Goal: Task Accomplishment & Management: Complete application form

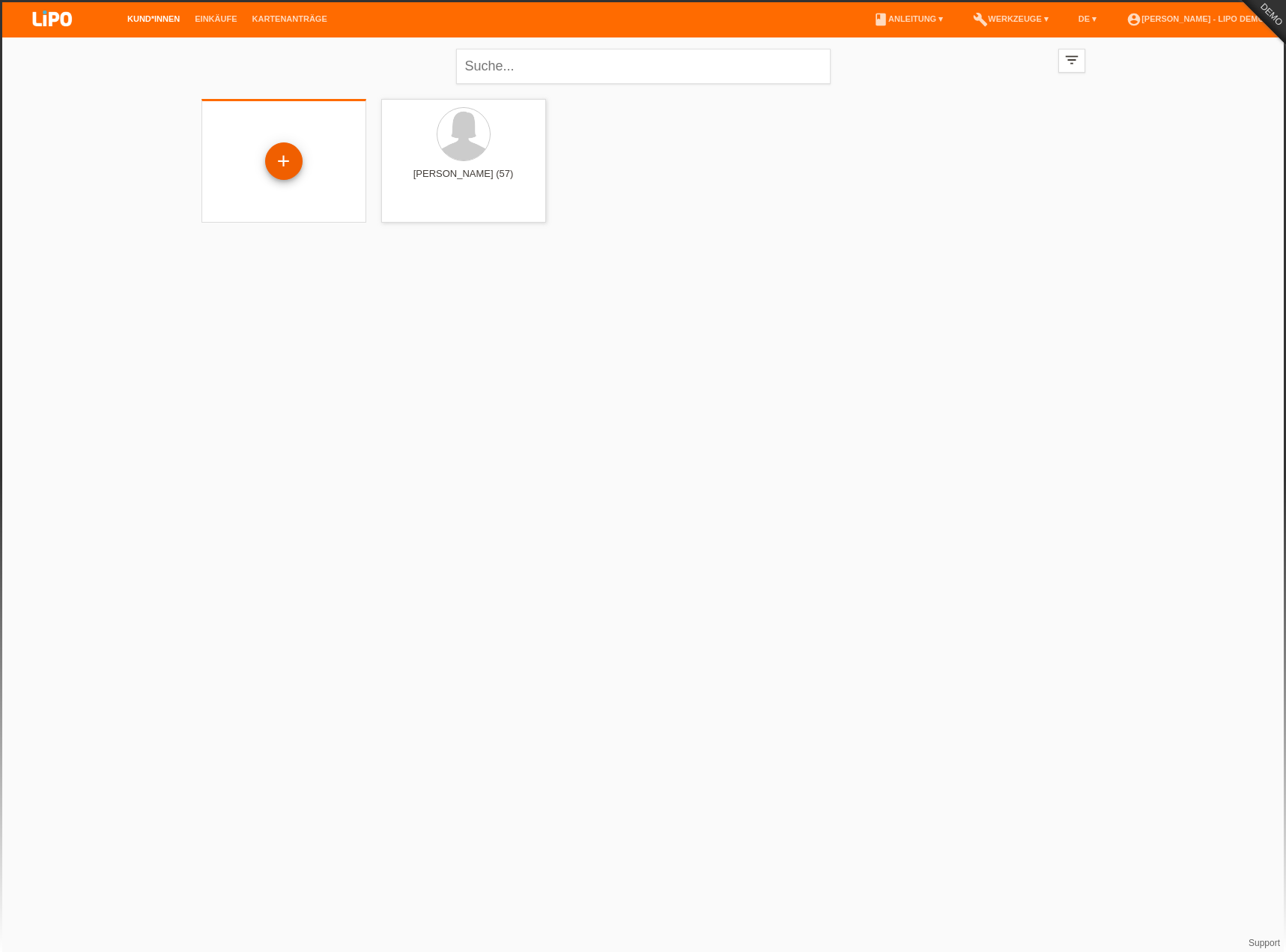
click at [298, 160] on div "+" at bounding box center [283, 161] width 37 height 37
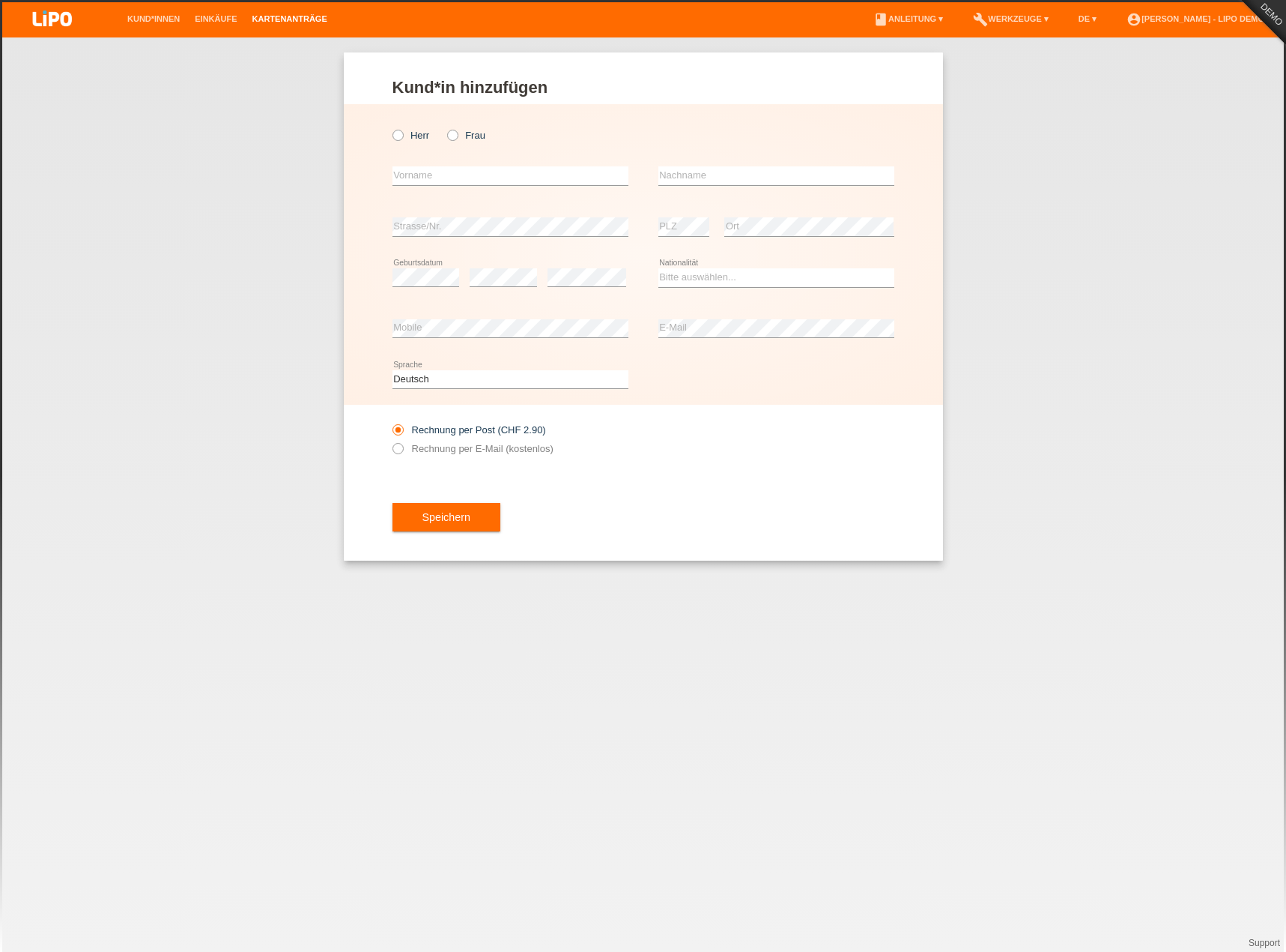
click at [292, 15] on link "Kartenanträge" at bounding box center [290, 18] width 90 height 9
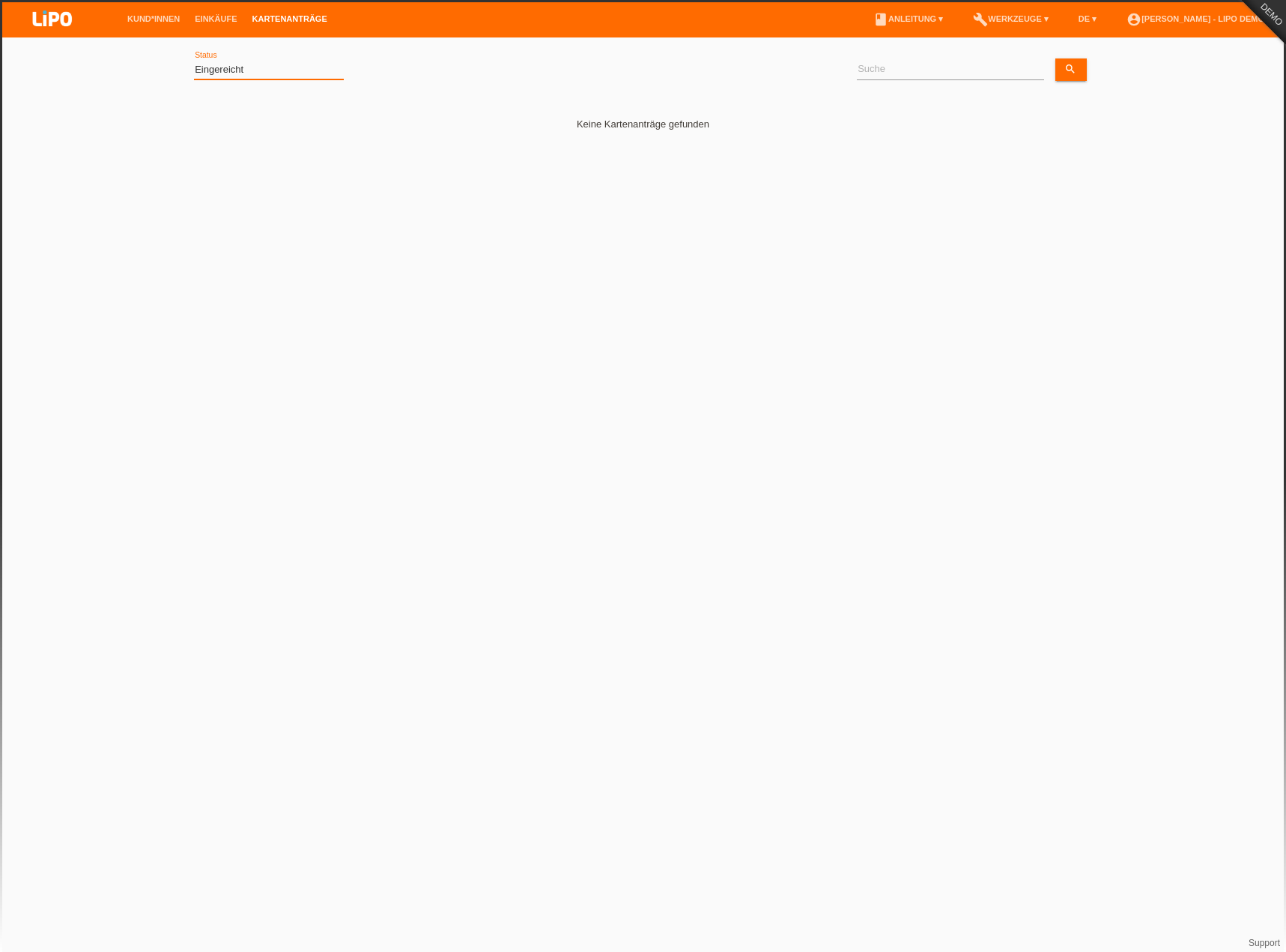
click at [263, 72] on select "(Alle) Eingereicht Weitergeleitet Zurückgewiesen Geprüft Exportiert Abgelehnt A…" at bounding box center [269, 69] width 150 height 18
click at [165, 18] on link "Kund*innen" at bounding box center [154, 18] width 68 height 9
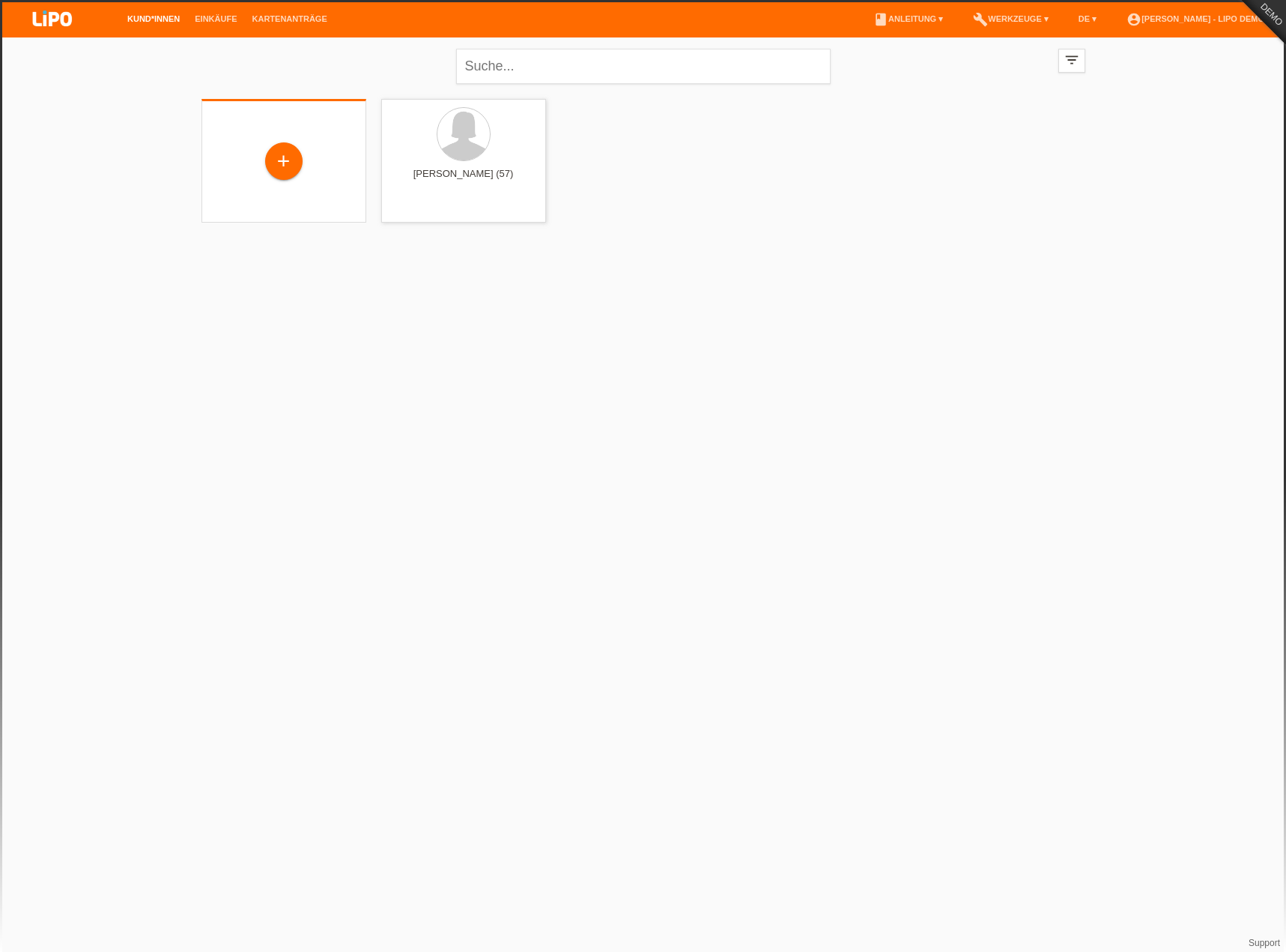
click at [320, 177] on div "+" at bounding box center [283, 162] width 141 height 40
click at [280, 160] on div "+" at bounding box center [283, 161] width 37 height 37
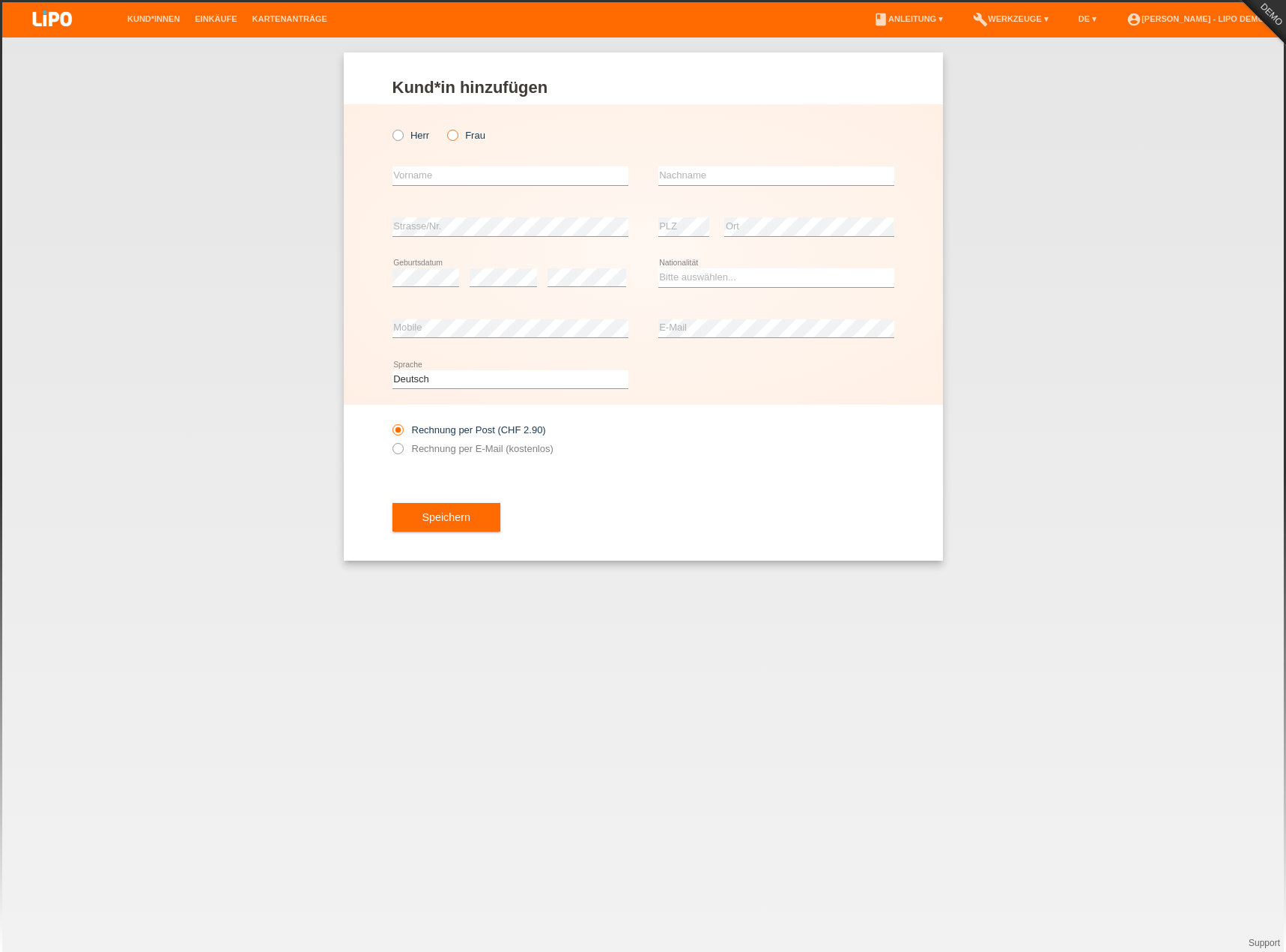
click at [473, 135] on label "Frau" at bounding box center [466, 135] width 38 height 11
click at [457, 135] on input "Frau" at bounding box center [452, 135] width 10 height 10
radio input "true"
drag, startPoint x: 434, startPoint y: 185, endPoint x: 434, endPoint y: 174, distance: 11.0
click at [434, 185] on input "text" at bounding box center [510, 176] width 236 height 19
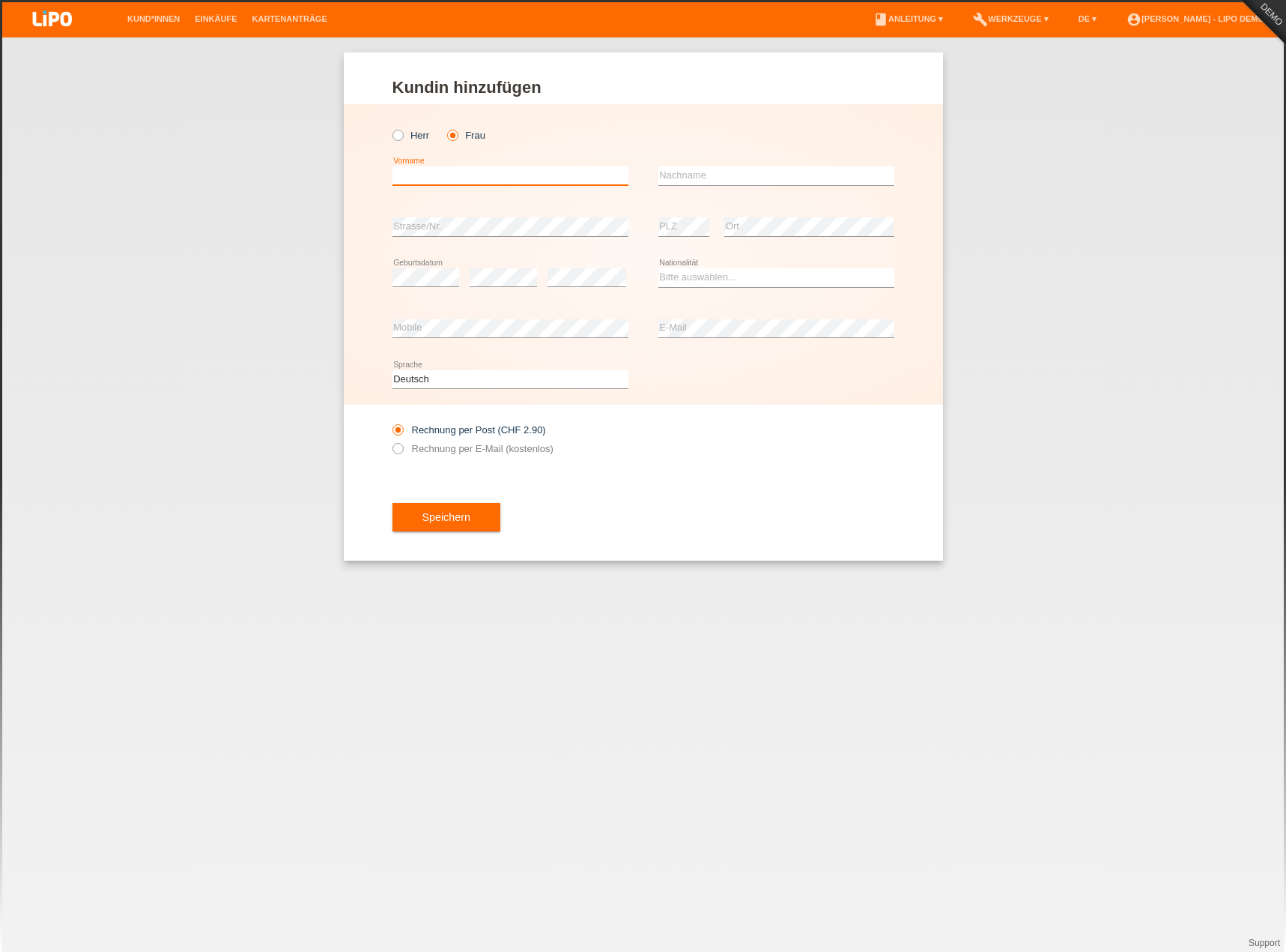
click at [434, 172] on input "text" at bounding box center [510, 176] width 236 height 19
type input "Marilena"
type input "Muster"
click at [444, 291] on div "error Geburtsdatum" at bounding box center [426, 278] width 68 height 51
click at [466, 513] on span "Speichern" at bounding box center [446, 517] width 48 height 12
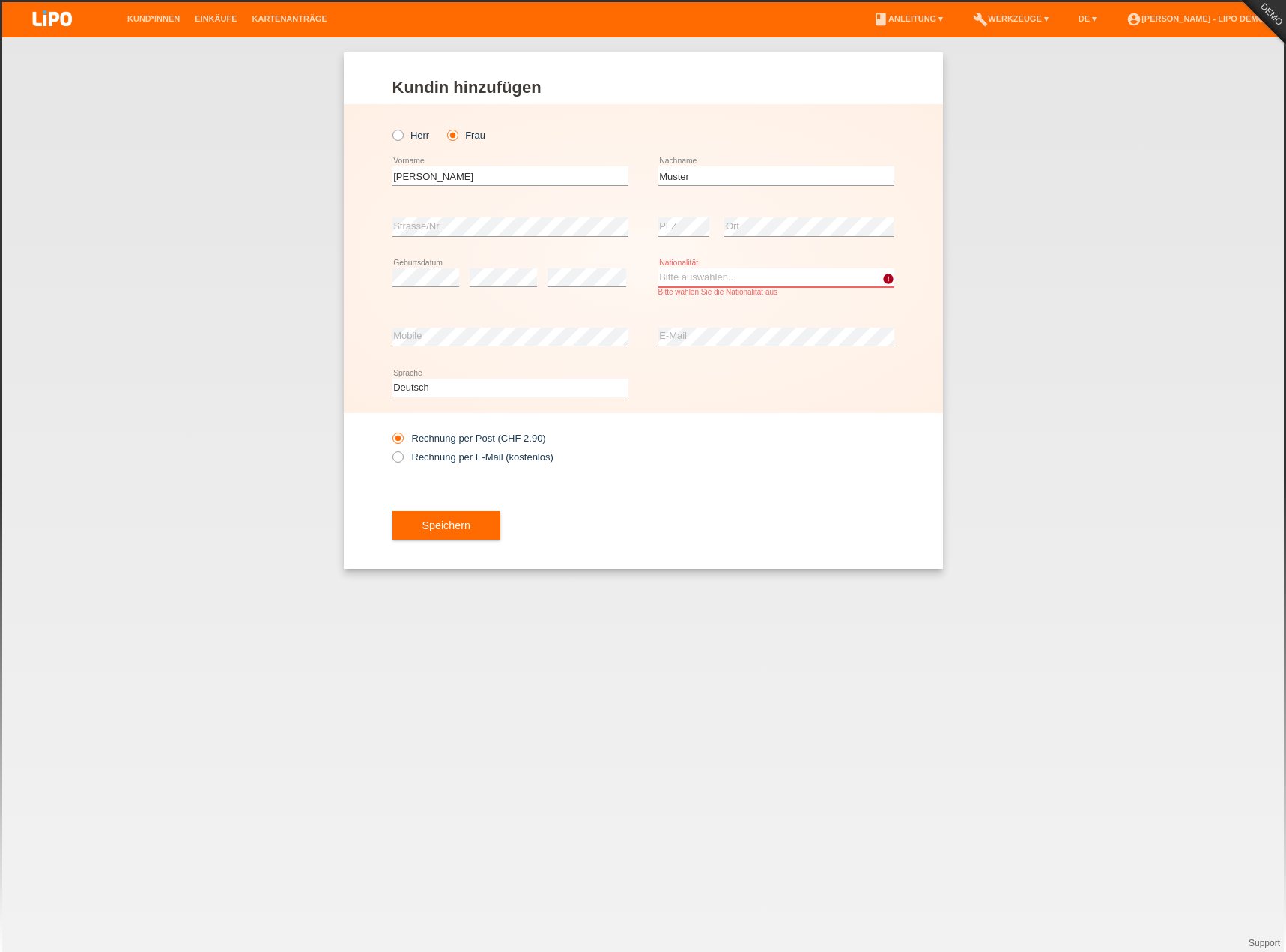
click at [713, 275] on select "Bitte auswählen... Schweiz Deutschland Liechtenstein Österreich ------------ Af…" at bounding box center [776, 277] width 236 height 18
select select "CH"
click at [658, 268] on select "Bitte auswählen... Schweiz Deutschland Liechtenstein Österreich ------------ Af…" at bounding box center [776, 277] width 236 height 18
click at [427, 530] on span "Speichern" at bounding box center [446, 525] width 48 height 12
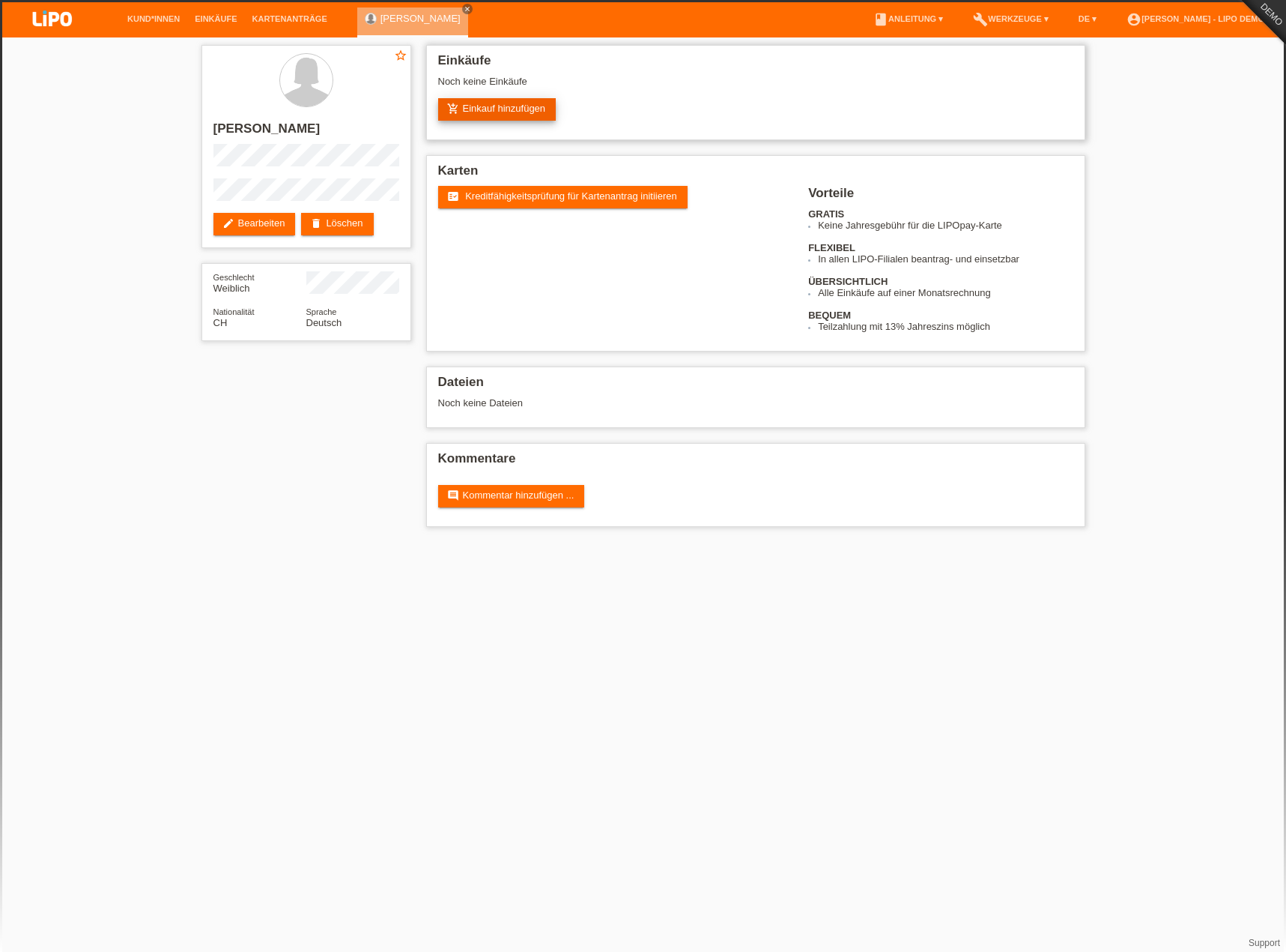
click at [531, 107] on link "add_shopping_cart Einkauf hinzufügen" at bounding box center [497, 109] width 119 height 22
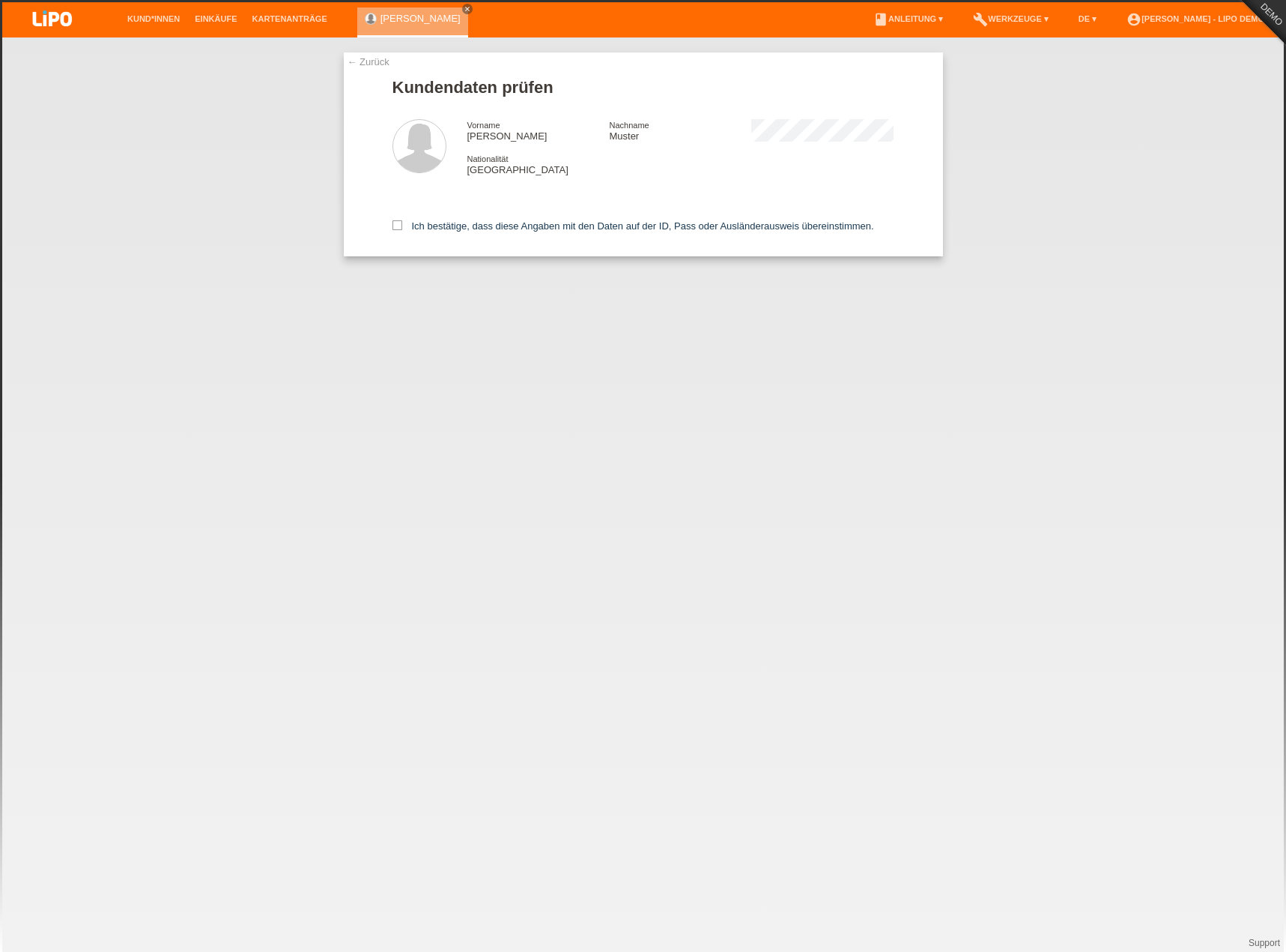
click at [537, 220] on div "Ich bestätige, dass diese Angaben mit den Daten auf der ID, Pass oder Ausländer…" at bounding box center [643, 223] width 502 height 66
click at [540, 223] on label "Ich bestätige, dass diese Angaben mit den Daten auf der ID, Pass oder Ausländer…" at bounding box center [633, 226] width 481 height 11
click at [403, 223] on input "Ich bestätige, dass diese Angaben mit den Daten auf der ID, Pass oder Ausländer…" at bounding box center [397, 225] width 10 height 10
checkbox input "true"
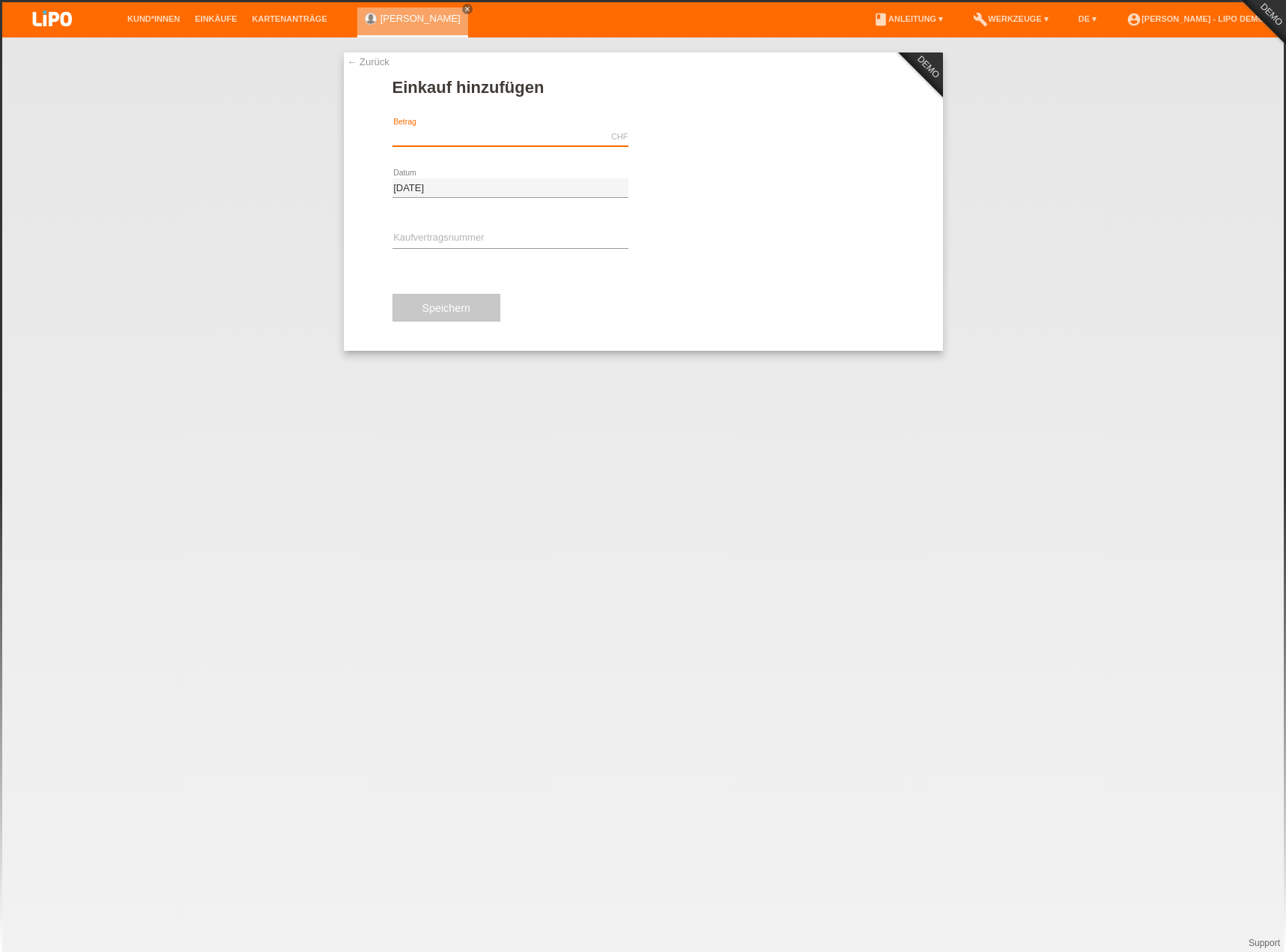
click at [423, 141] on input "text" at bounding box center [510, 137] width 236 height 19
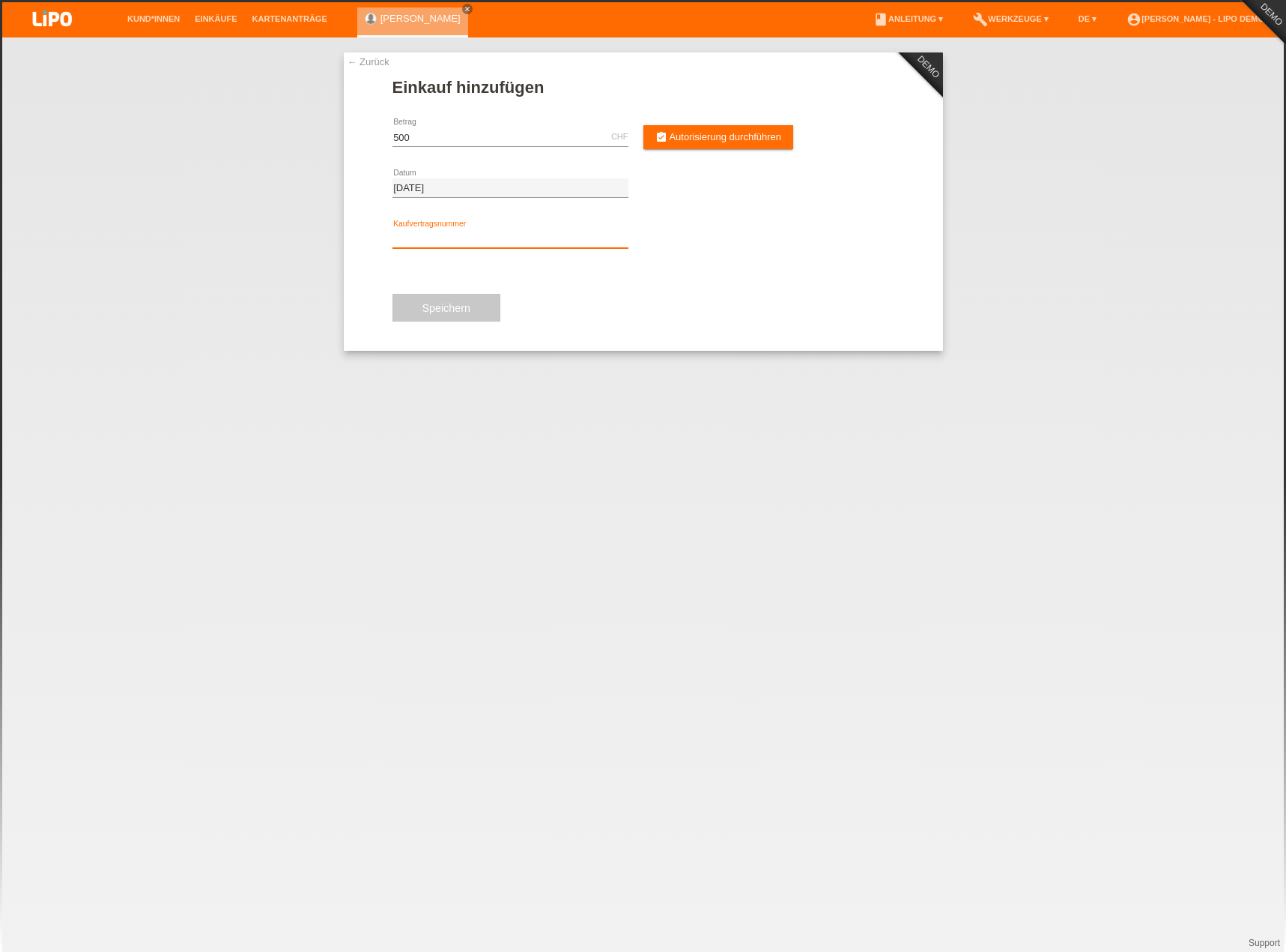
type input "500.00"
click at [436, 225] on div "error Kaufvertragsnummer" at bounding box center [510, 239] width 236 height 51
click at [491, 234] on input "text" at bounding box center [510, 239] width 236 height 19
type input "rgdrha"
click at [741, 138] on span "Autorisierung durchführen" at bounding box center [725, 137] width 112 height 11
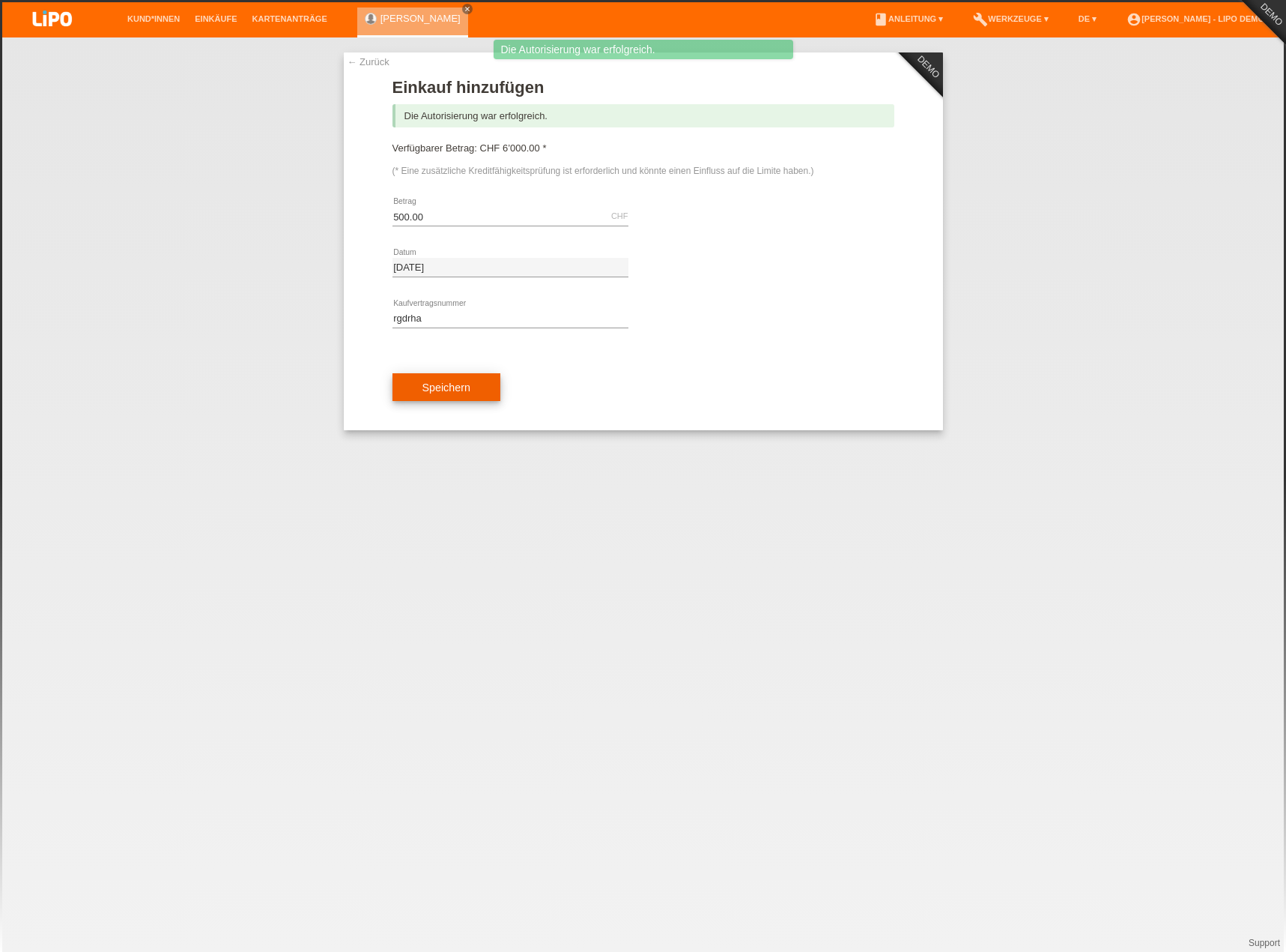
click at [446, 383] on span "Speichern" at bounding box center [446, 387] width 48 height 12
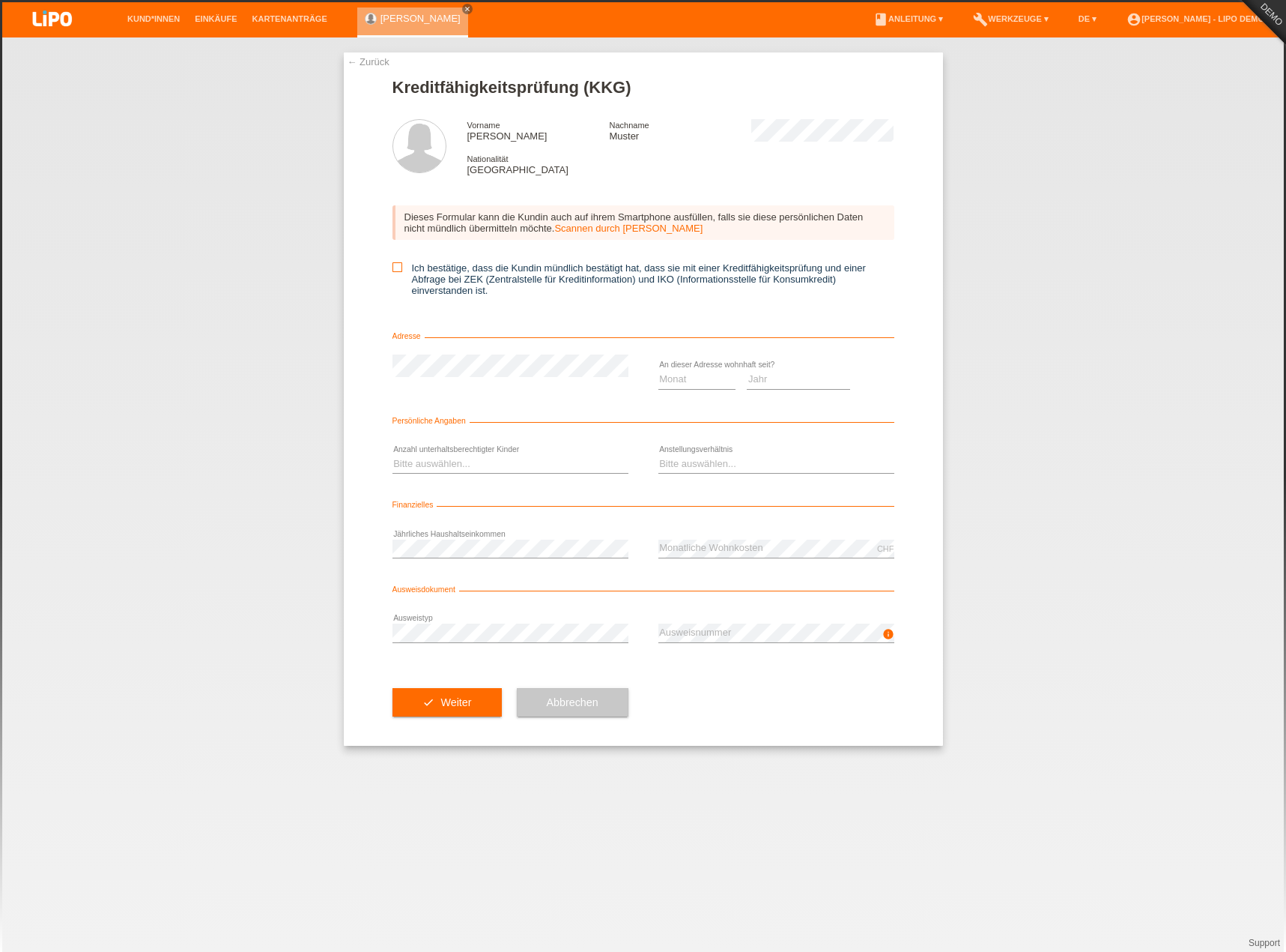
click at [438, 269] on label "Ich bestätige, dass die Kundin mündlich bestätigt hat, dass sie mit einer Kredi…" at bounding box center [643, 279] width 502 height 33
click at [403, 269] on input "Ich bestätige, dass die Kundin mündlich bestätigt hat, dass sie mit einer Kredi…" at bounding box center [397, 267] width 10 height 10
checkbox input "true"
click at [681, 372] on select "Monat 01 02 03 04 05 06 07 08 09 10" at bounding box center [697, 379] width 78 height 18
select select "06"
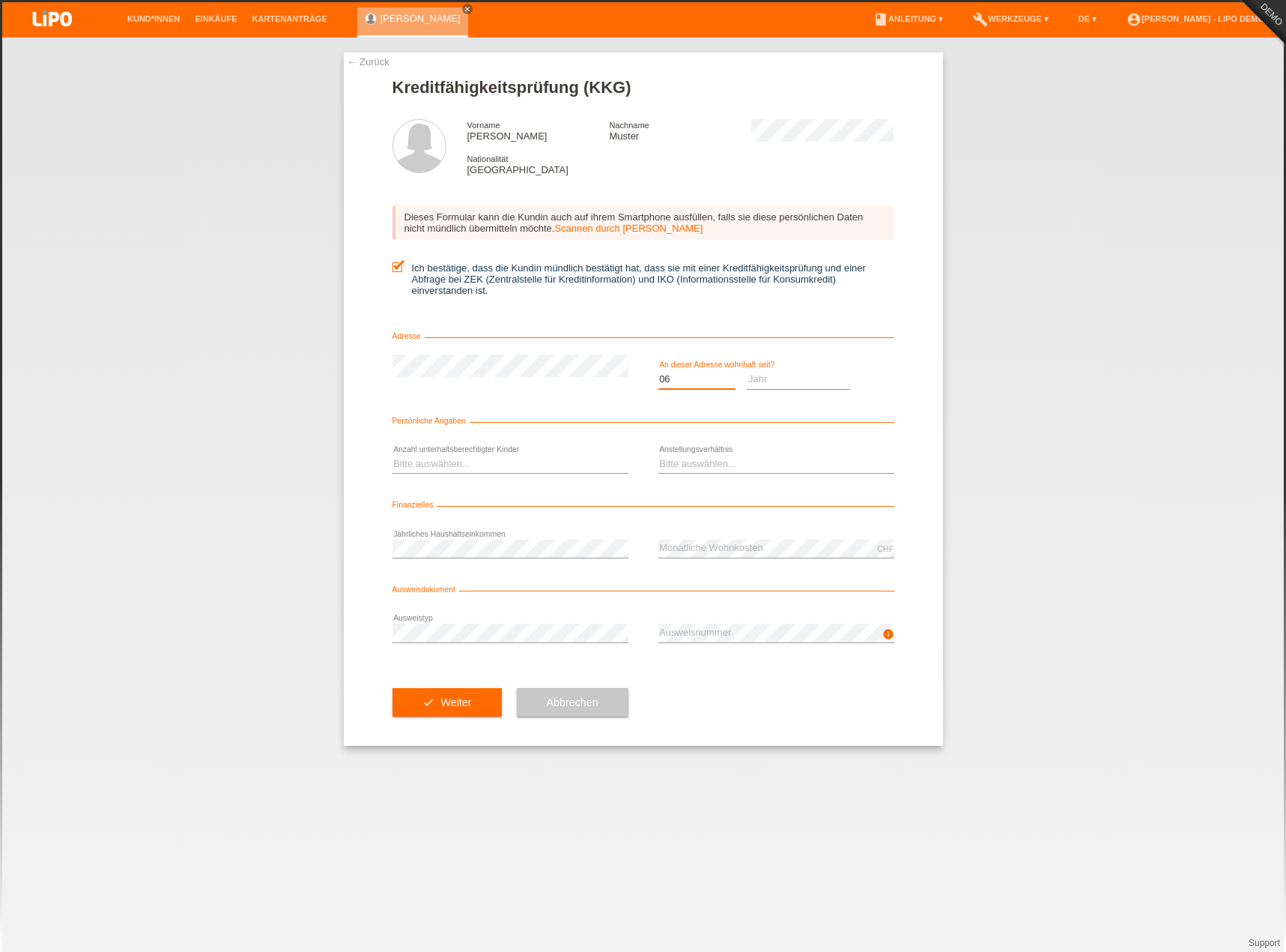
click at [658, 370] on select "Monat 01 02 03 04 05 06 07 08 09 10" at bounding box center [697, 379] width 78 height 18
click at [760, 375] on select "Jahr 2025 2024 2023 2022 2021 2020 2019 2018 2017 2016 2015 2014 2013 2012 2011…" at bounding box center [799, 379] width 103 height 18
click at [747, 370] on select "Jahr 2025 2024 2023 2022 2021 2020 2019 2018 2017 2016 2015 2014 2013 2012 2011…" at bounding box center [799, 379] width 103 height 18
click at [849, 376] on select "Jahr 2025 2024 2023 2022 2021 2020 2019 2018 2017 2016 2015 2014 2013 2012 2011…" at bounding box center [799, 379] width 103 height 18
select select "2009"
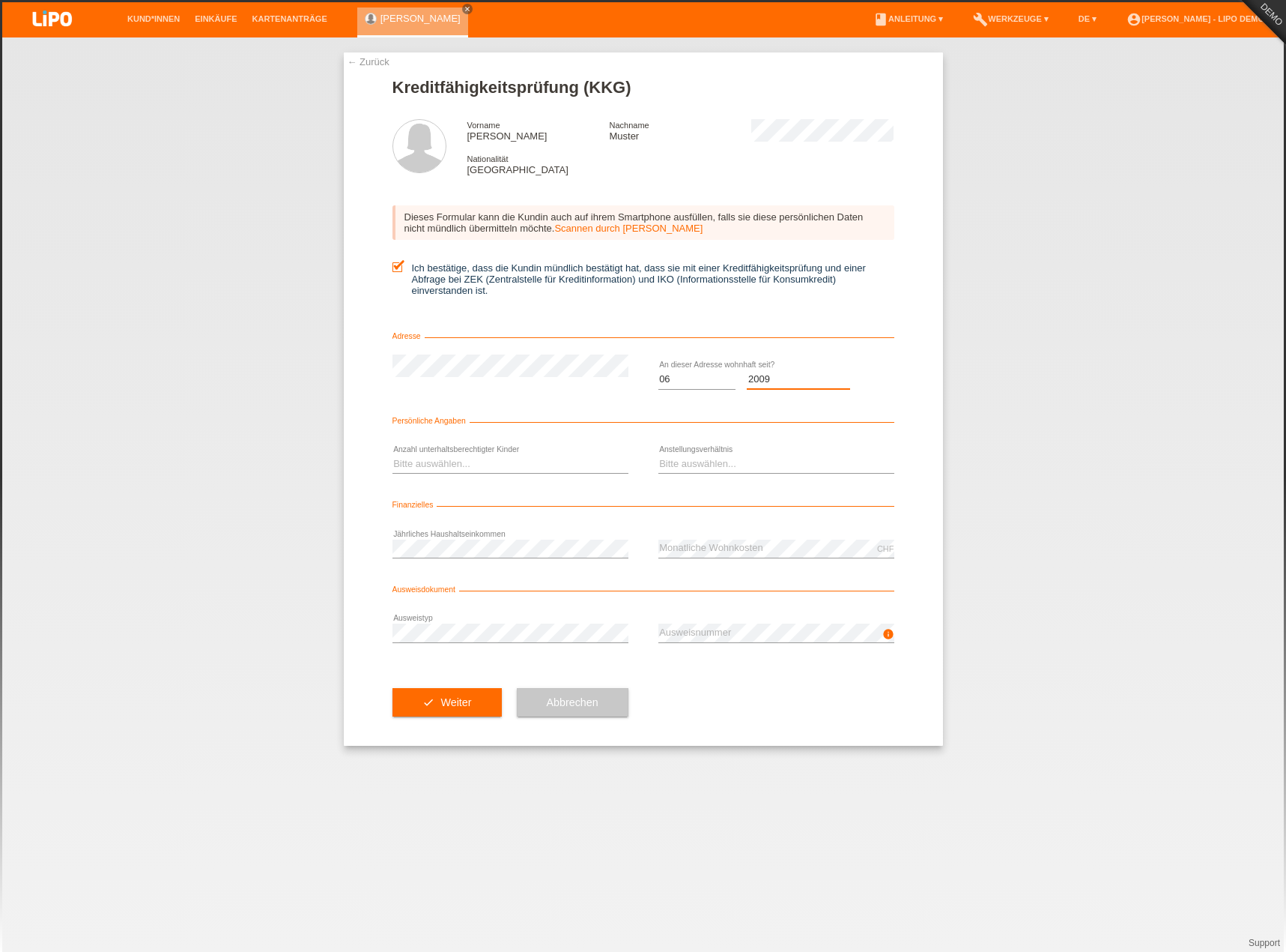
click at [747, 370] on select "Jahr 2025 2024 2023 2022 2021 2020 2019 2018 2017 2016 2015 2014 2013 2012 2011…" at bounding box center [799, 379] width 103 height 18
drag, startPoint x: 498, startPoint y: 443, endPoint x: 499, endPoint y: 451, distance: 8.1
click at [498, 447] on div "Bitte auswählen... 0 1 2 3 4 5 6 7 8 9 error" at bounding box center [510, 465] width 236 height 51
drag, startPoint x: 503, startPoint y: 459, endPoint x: 501, endPoint y: 472, distance: 13.2
click at [503, 459] on select "Bitte auswählen... 0 1 2 3 4 5 6 7 8 9" at bounding box center [510, 463] width 236 height 18
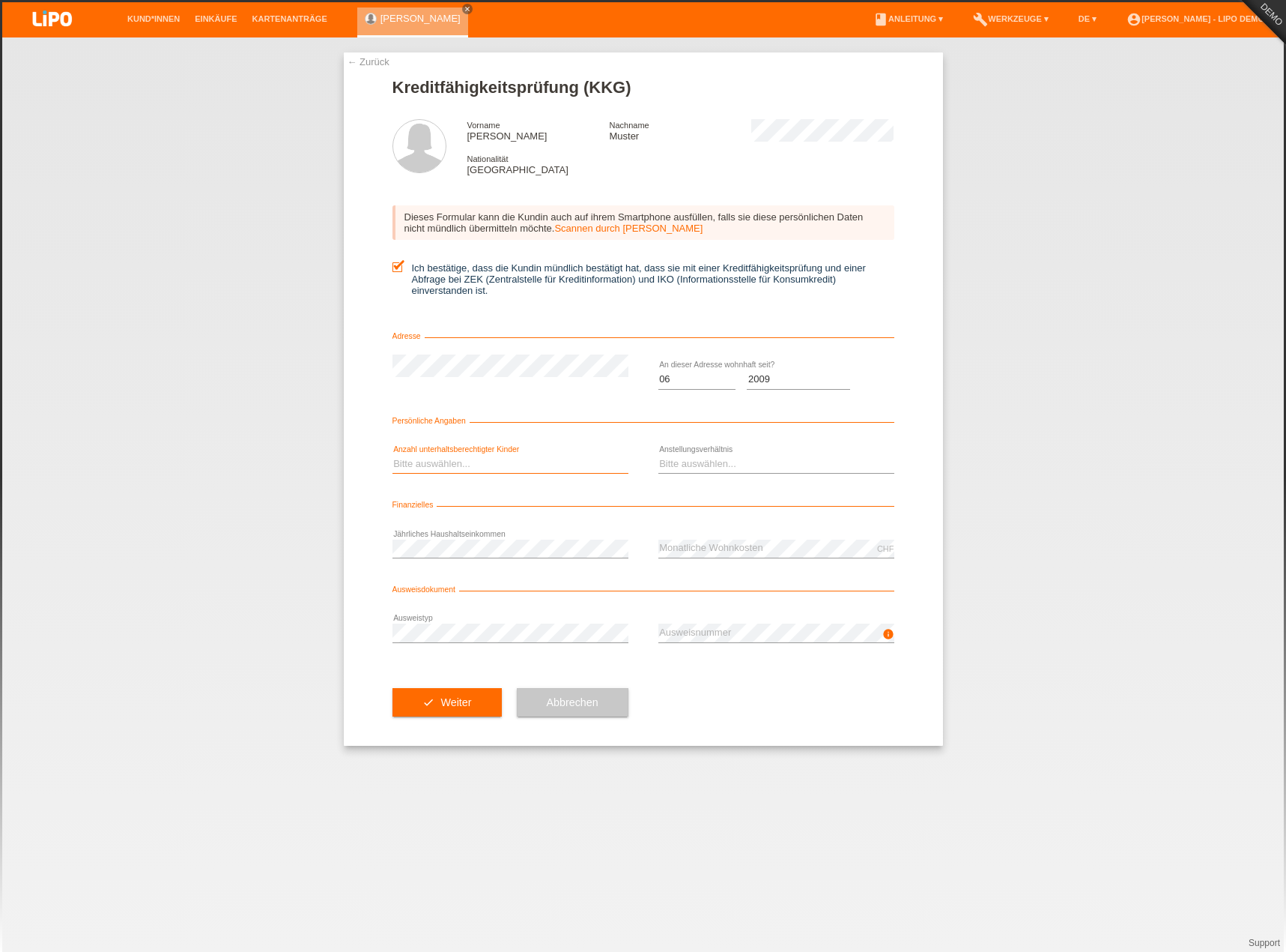
select select "0"
click at [392, 455] on select "Bitte auswählen... 0 1 2 3 4 5 6 7 8 9" at bounding box center [510, 463] width 236 height 18
click at [707, 462] on select "Bitte auswählen... Unbefristet Befristet Lehrling/Student Pensioniert Nicht arb…" at bounding box center [776, 463] width 236 height 18
select select "TEMPORARY"
click at [658, 455] on select "Bitte auswählen... Unbefristet Befristet Lehrling/Student Pensioniert Nicht arb…" at bounding box center [776, 463] width 236 height 18
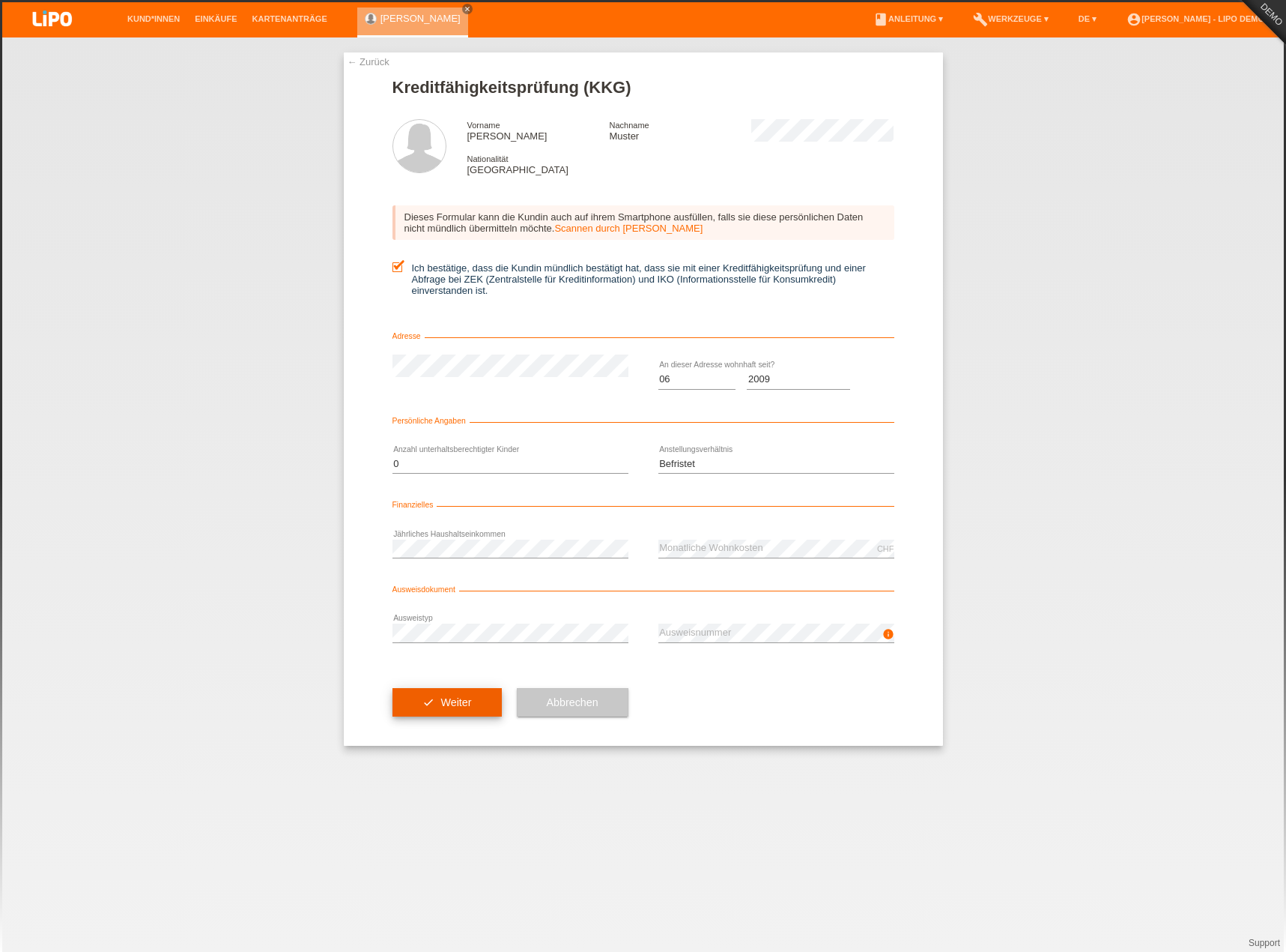
click at [448, 707] on span "Weiter" at bounding box center [456, 702] width 31 height 12
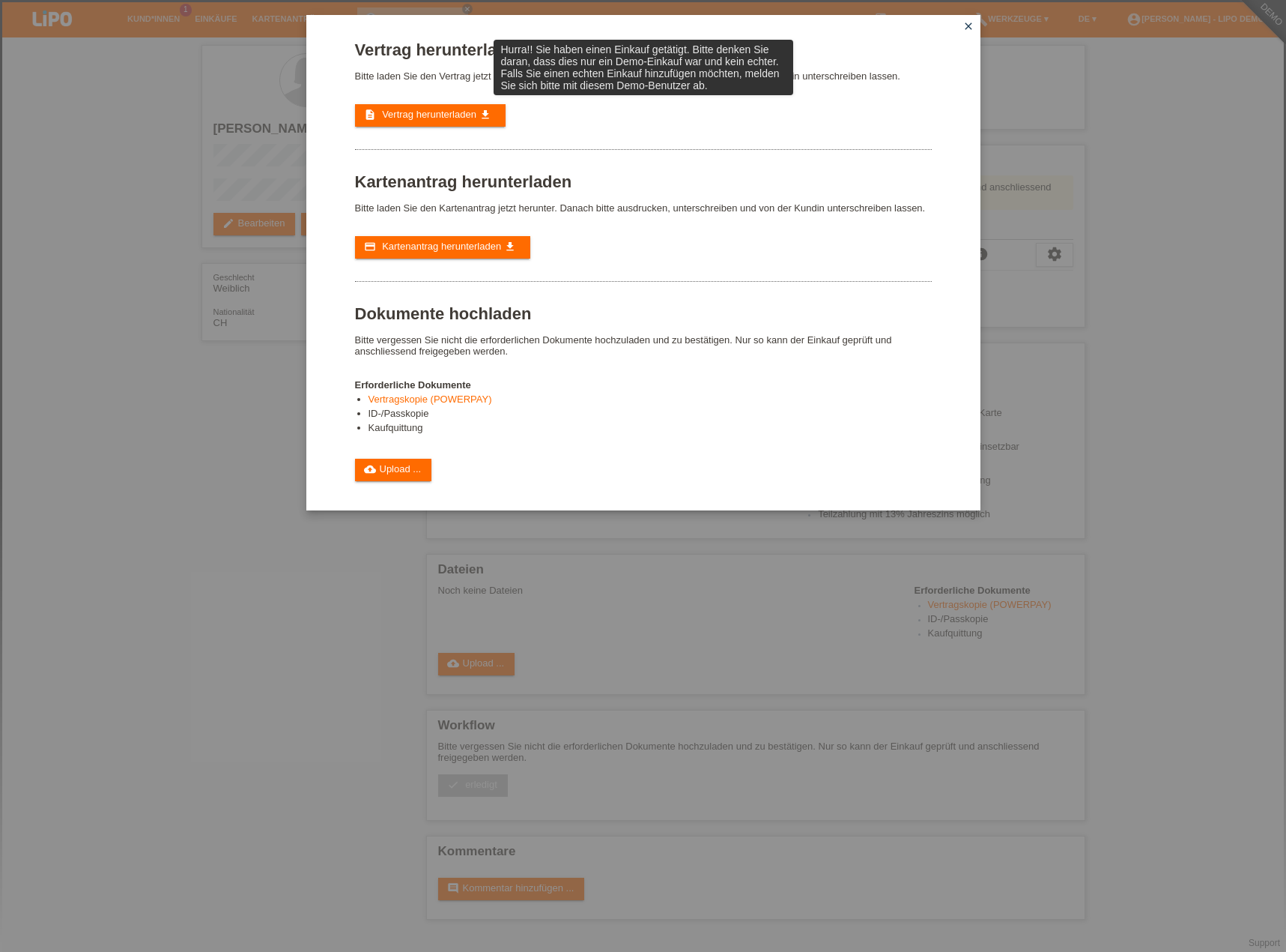
drag, startPoint x: 964, startPoint y: 28, endPoint x: 959, endPoint y: 42, distance: 14.9
click at [964, 28] on icon "close" at bounding box center [968, 25] width 12 height 12
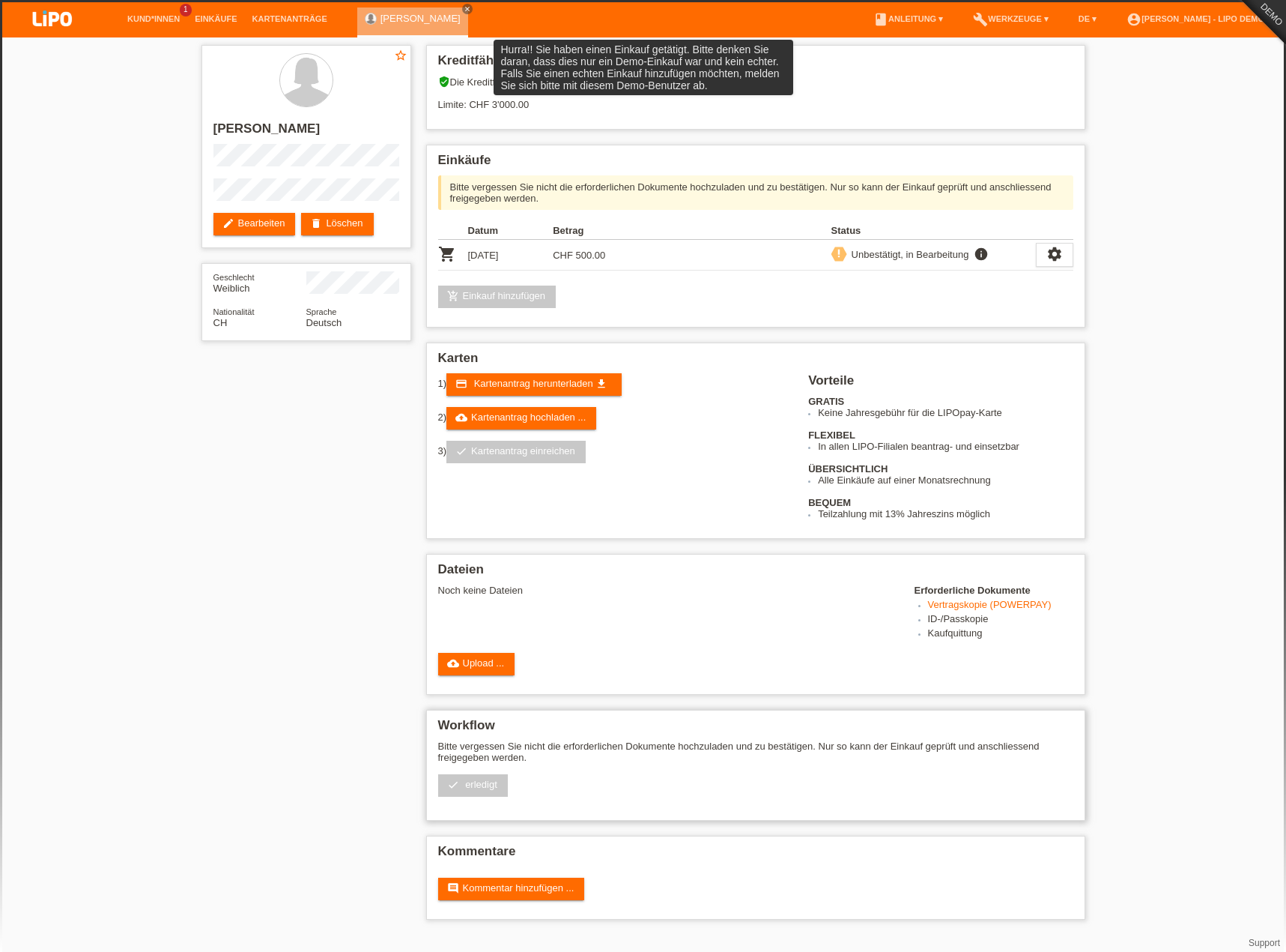
click at [476, 786] on span "erledigt" at bounding box center [481, 784] width 32 height 11
click at [479, 758] on p "Bitte vergessen Sie nicht die erforderlichen Dokumente hochzuladen und zu bestä…" at bounding box center [756, 751] width 635 height 22
click at [481, 781] on span "erledigt" at bounding box center [481, 784] width 32 height 11
click at [482, 782] on span "erledigt" at bounding box center [481, 784] width 32 height 11
click at [483, 782] on span "erledigt" at bounding box center [481, 784] width 32 height 11
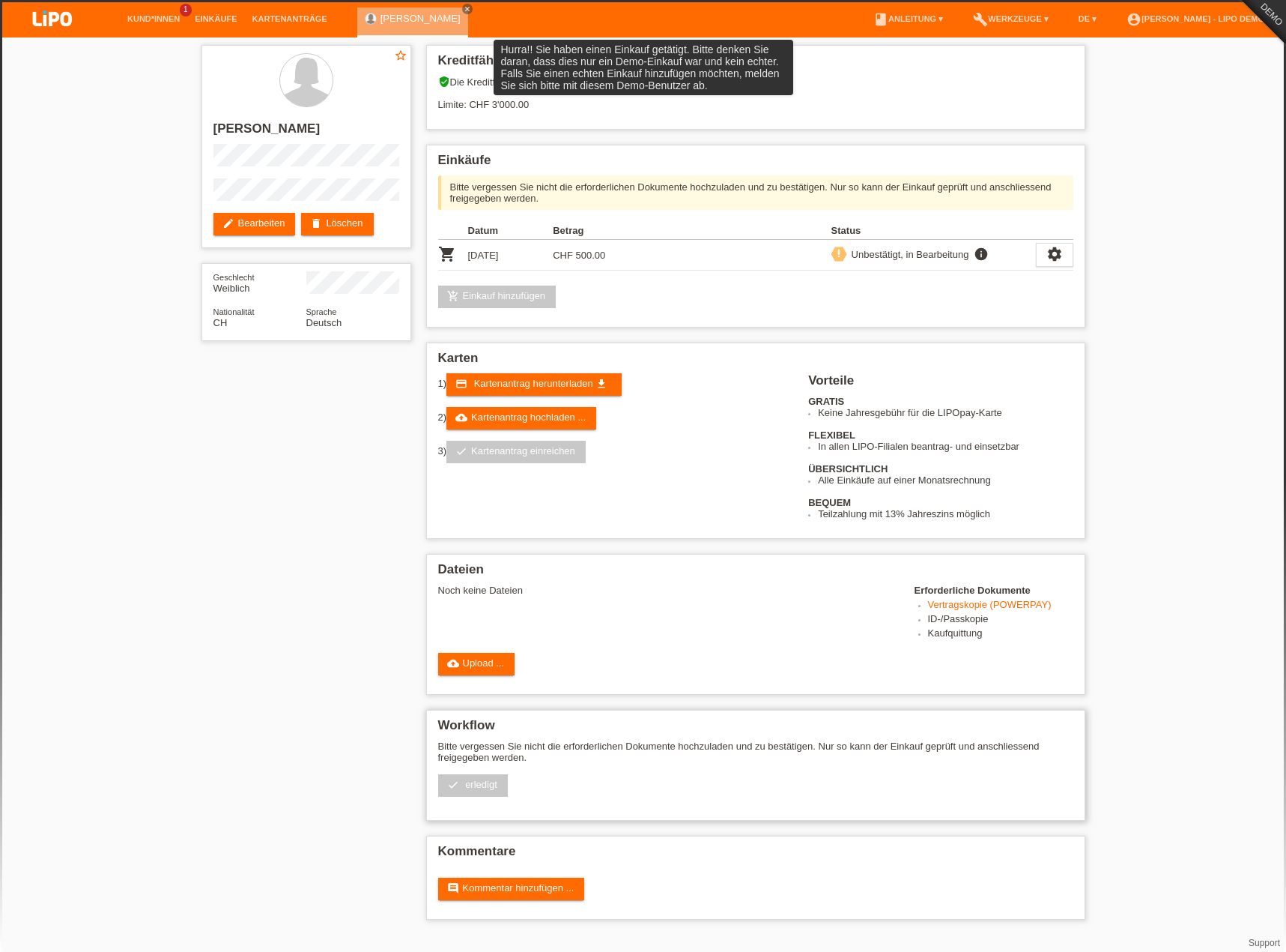
drag, startPoint x: 483, startPoint y: 782, endPoint x: 477, endPoint y: 774, distance: 10.0
click at [482, 779] on span "erledigt" at bounding box center [481, 784] width 32 height 11
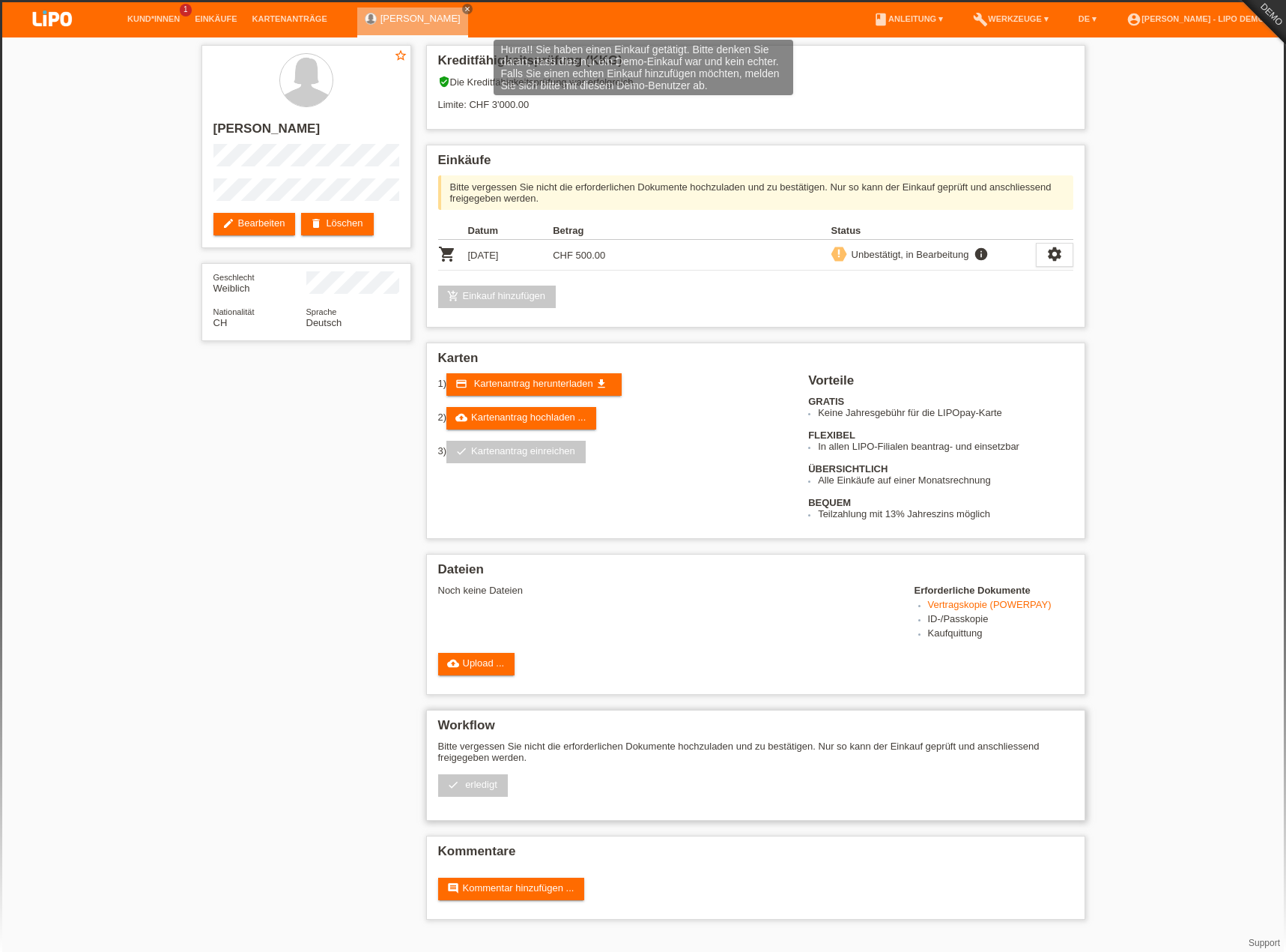
click at [473, 772] on div "Bitte vergessen Sie nicht die erforderlichen Dokumente hochzuladen und zu bestä…" at bounding box center [756, 774] width 635 height 68
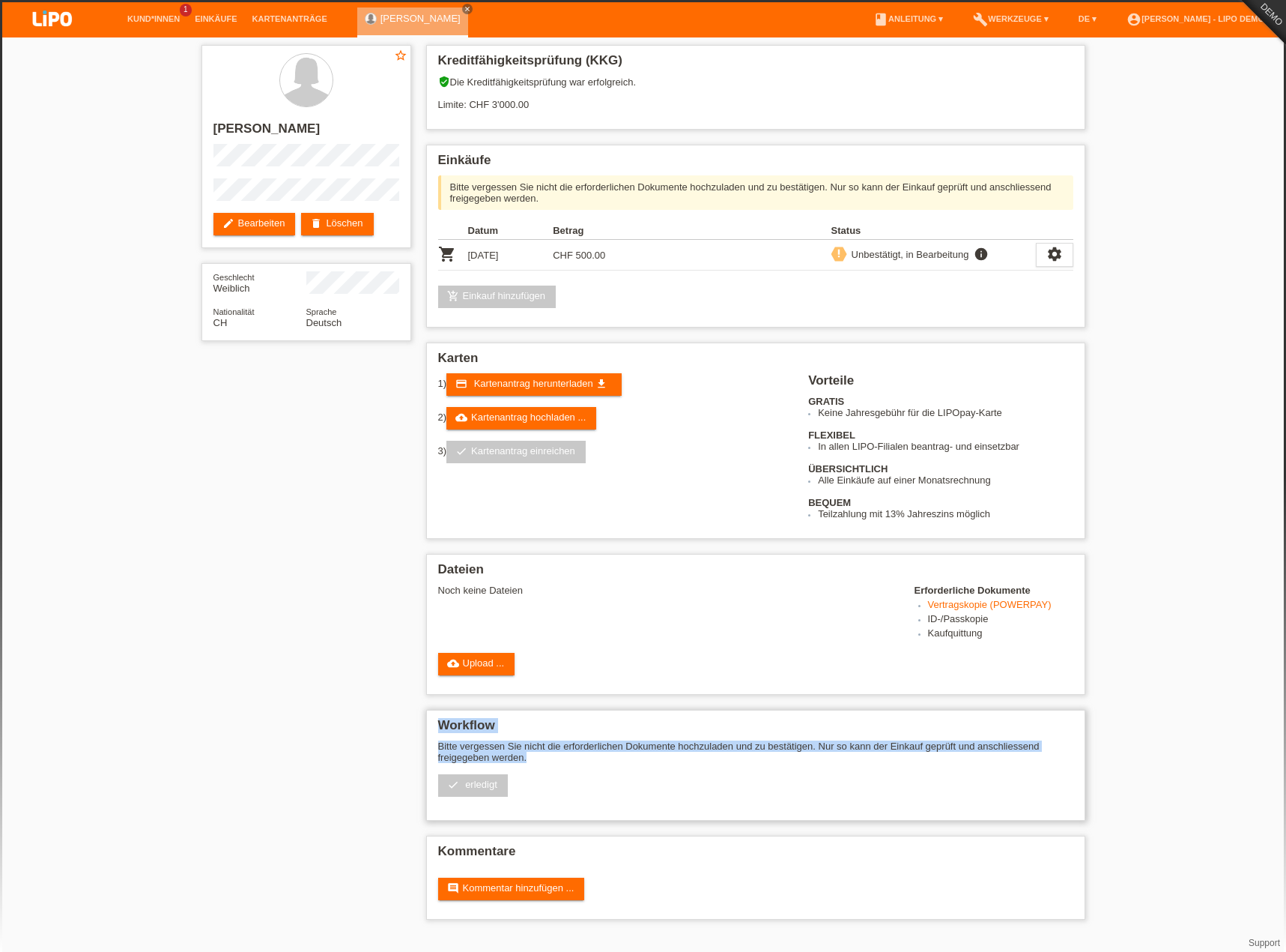
drag, startPoint x: 442, startPoint y: 722, endPoint x: 581, endPoint y: 756, distance: 143.1
click at [581, 756] on div "Workflow Bitte vergessen Sie nicht die erforderlichen Dokumente hochzuladen und…" at bounding box center [756, 764] width 659 height 111
click at [549, 763] on div "Bitte vergessen Sie nicht die erforderlichen Dokumente hochzuladen und zu bestä…" at bounding box center [756, 774] width 635 height 68
drag, startPoint x: 314, startPoint y: 497, endPoint x: 302, endPoint y: 493, distance: 12.6
click at [314, 497] on div "star_border Marilena Muster edit Bearbeiten delete Löschen Geschlecht Weiblich …" at bounding box center [644, 486] width 899 height 897
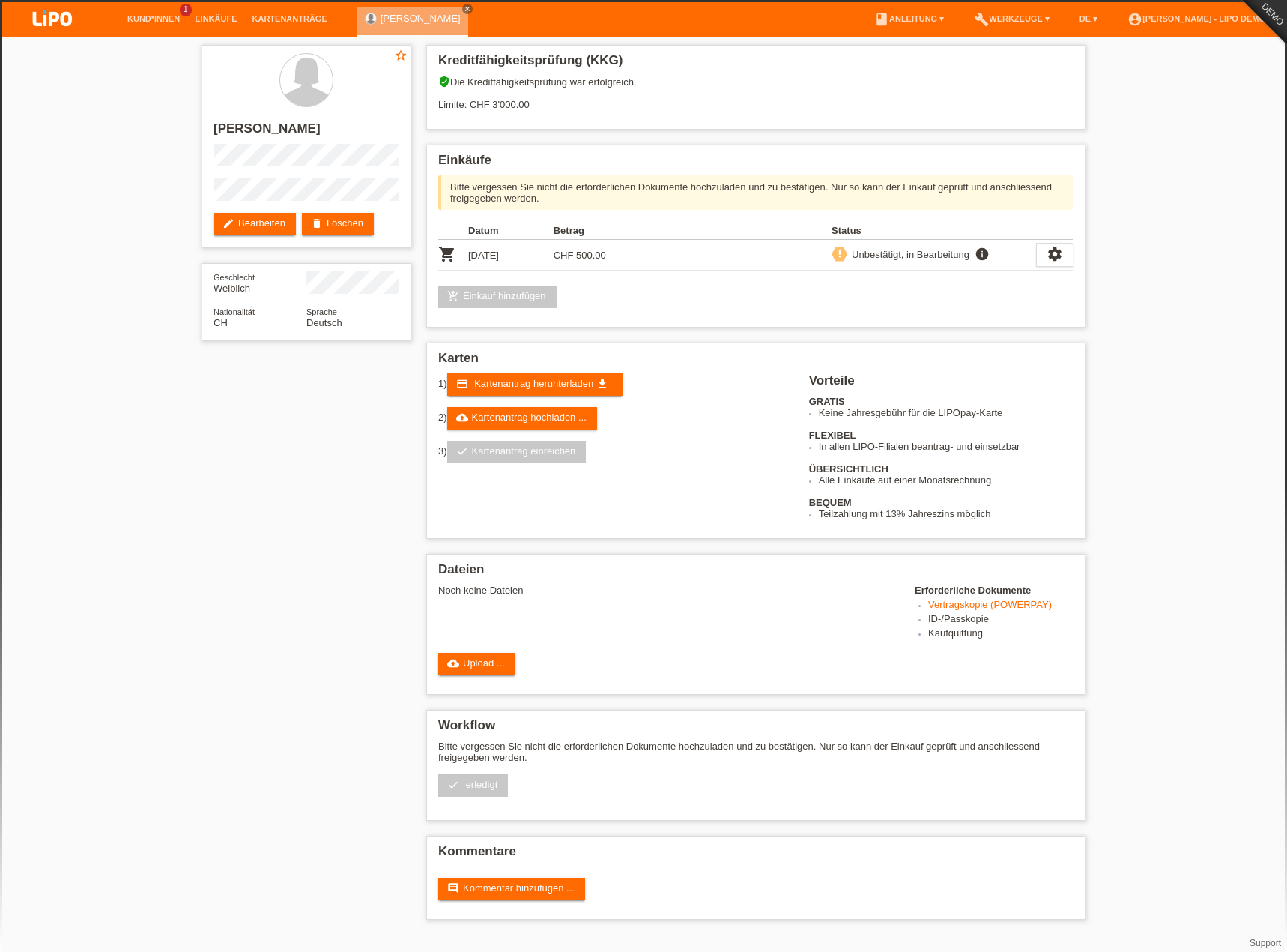
click at [213, 622] on div "star_border Marilena Muster edit Bearbeiten delete Löschen Geschlecht Weiblich …" at bounding box center [644, 486] width 899 height 897
click at [1145, 17] on link "account_circle Simona Bologna - LIPO Demo ▾" at bounding box center [1199, 18] width 160 height 9
click at [1106, 101] on link "Logout" at bounding box center [1102, 107] width 30 height 11
